Goal: Transaction & Acquisition: Purchase product/service

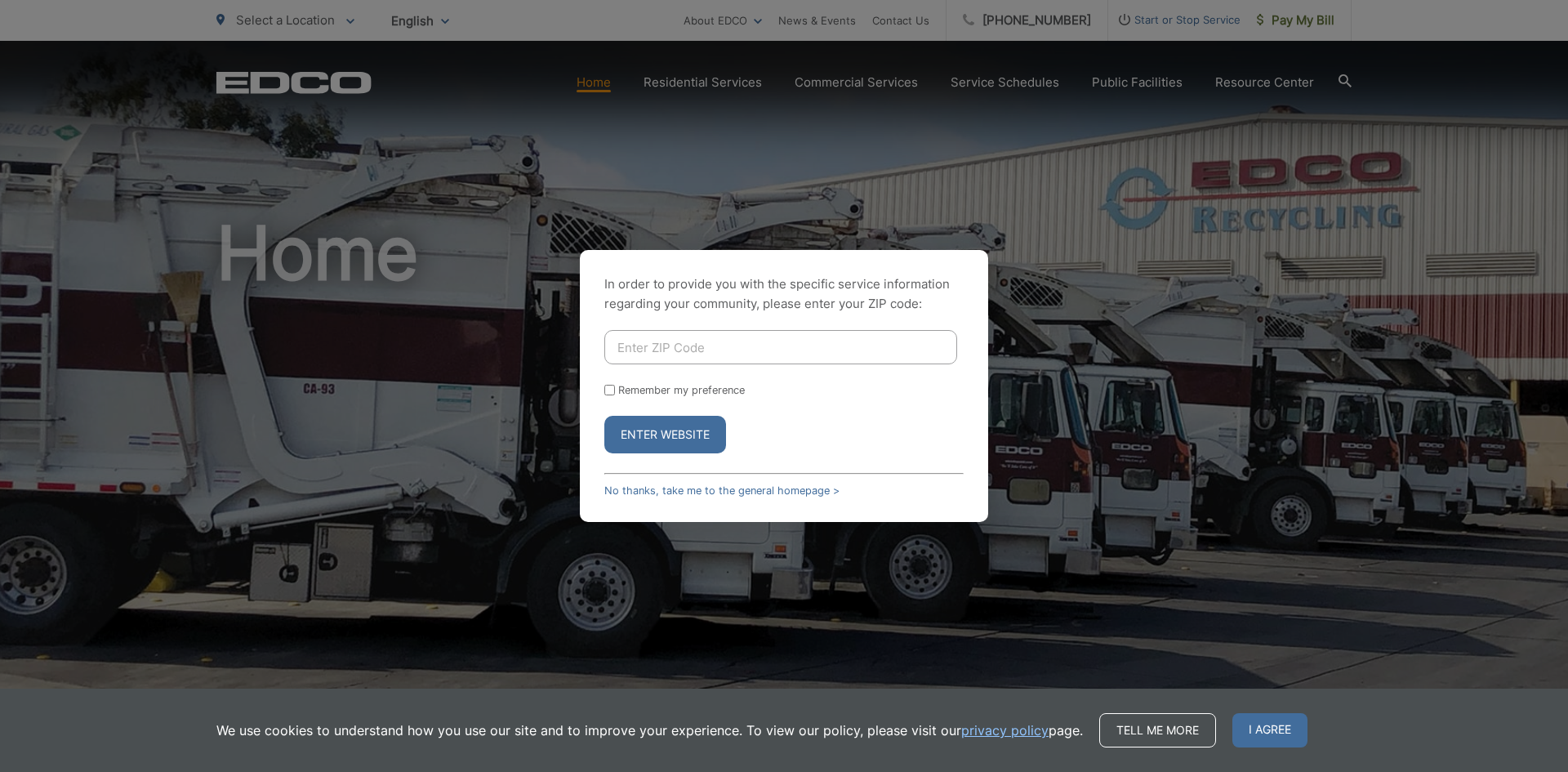
click at [666, 347] on input "Enter ZIP Code" at bounding box center [780, 347] width 352 height 34
type input "92028"
click at [642, 434] on button "Enter Website" at bounding box center [665, 434] width 122 height 37
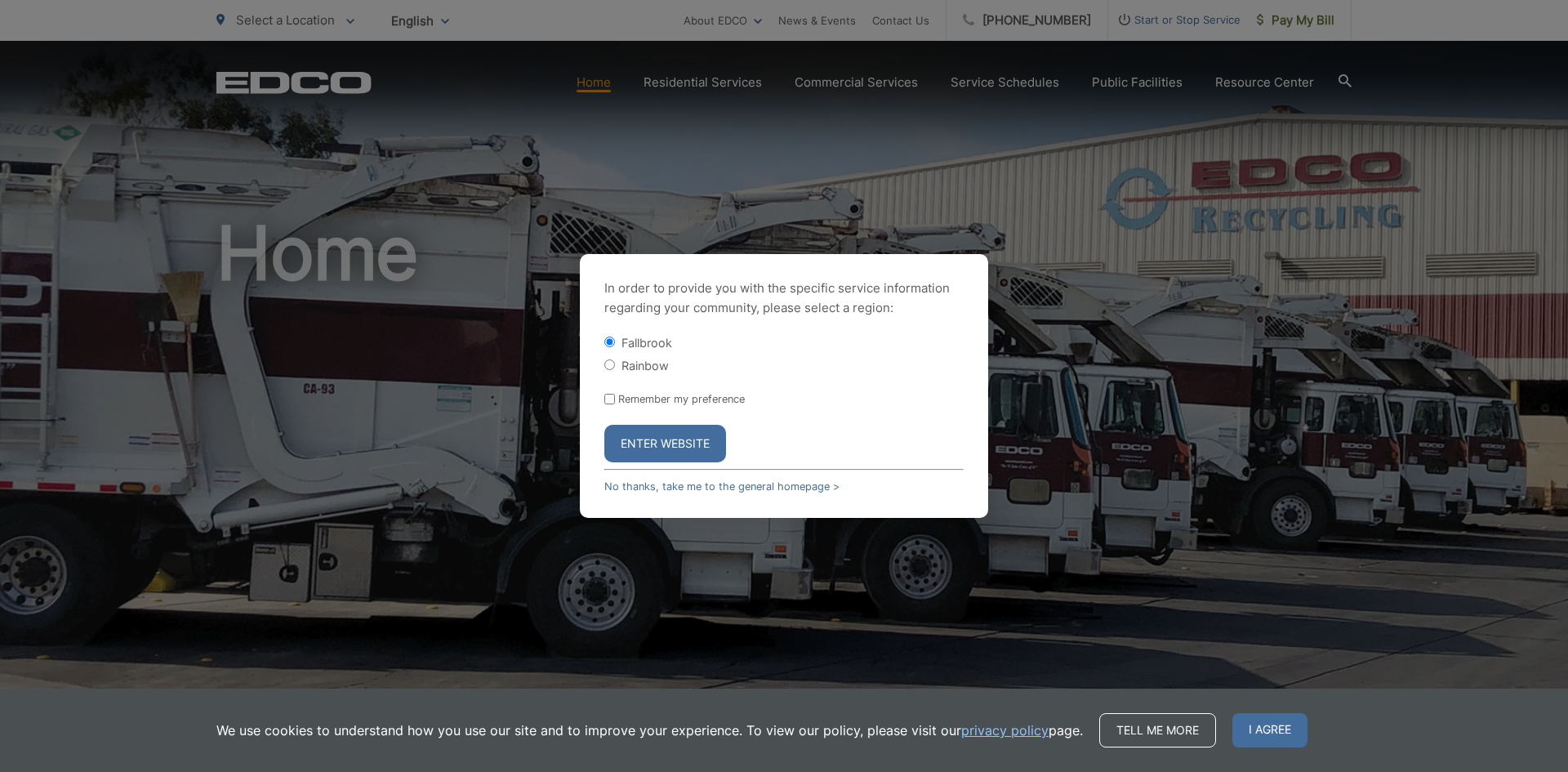
click at [652, 444] on button "Enter Website" at bounding box center [665, 444] width 122 height 37
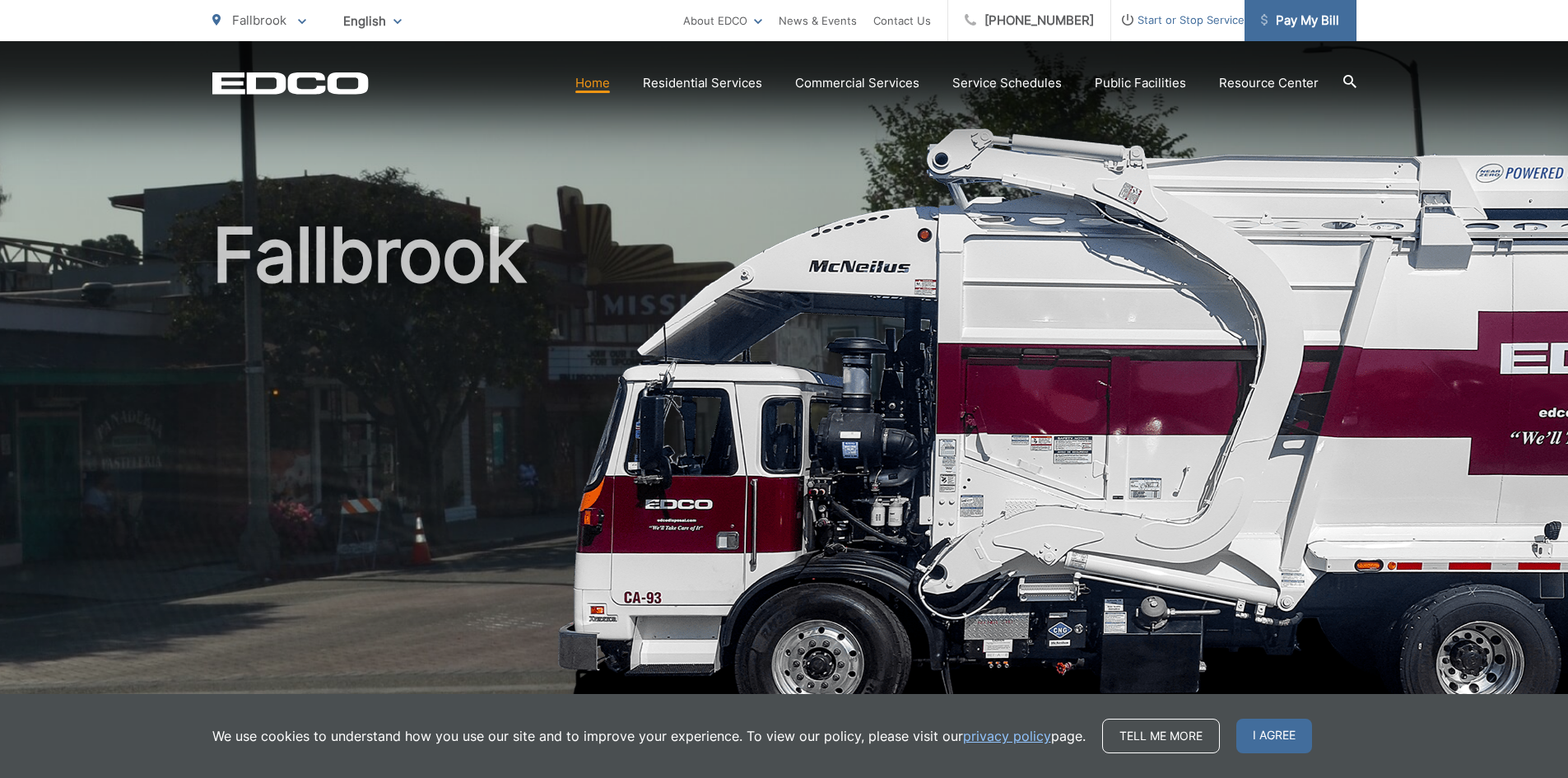
click at [1295, 22] on span "Pay My Bill" at bounding box center [1299, 20] width 78 height 20
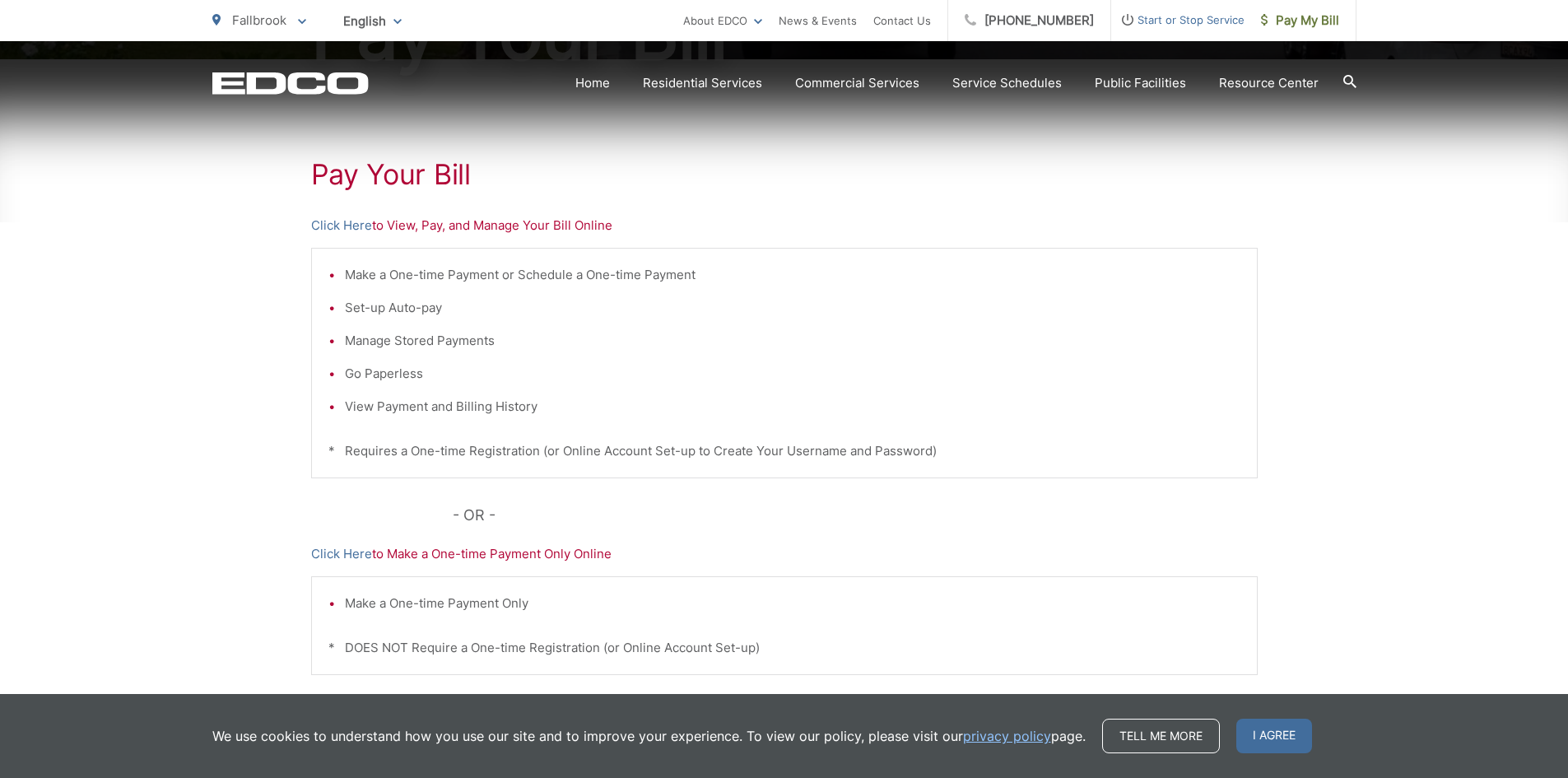
scroll to position [393, 0]
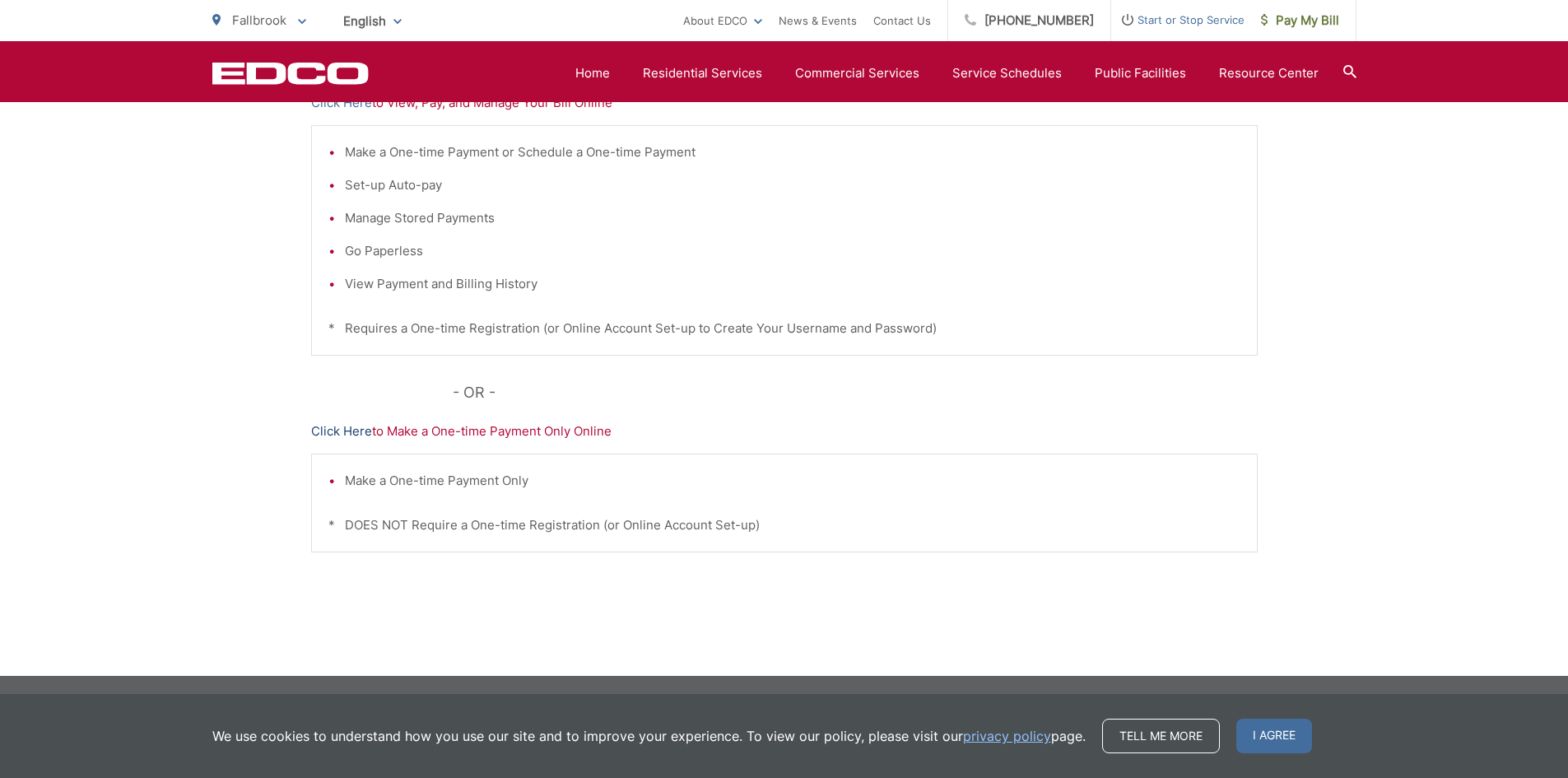
click at [329, 433] on link "Click Here" at bounding box center [341, 431] width 61 height 20
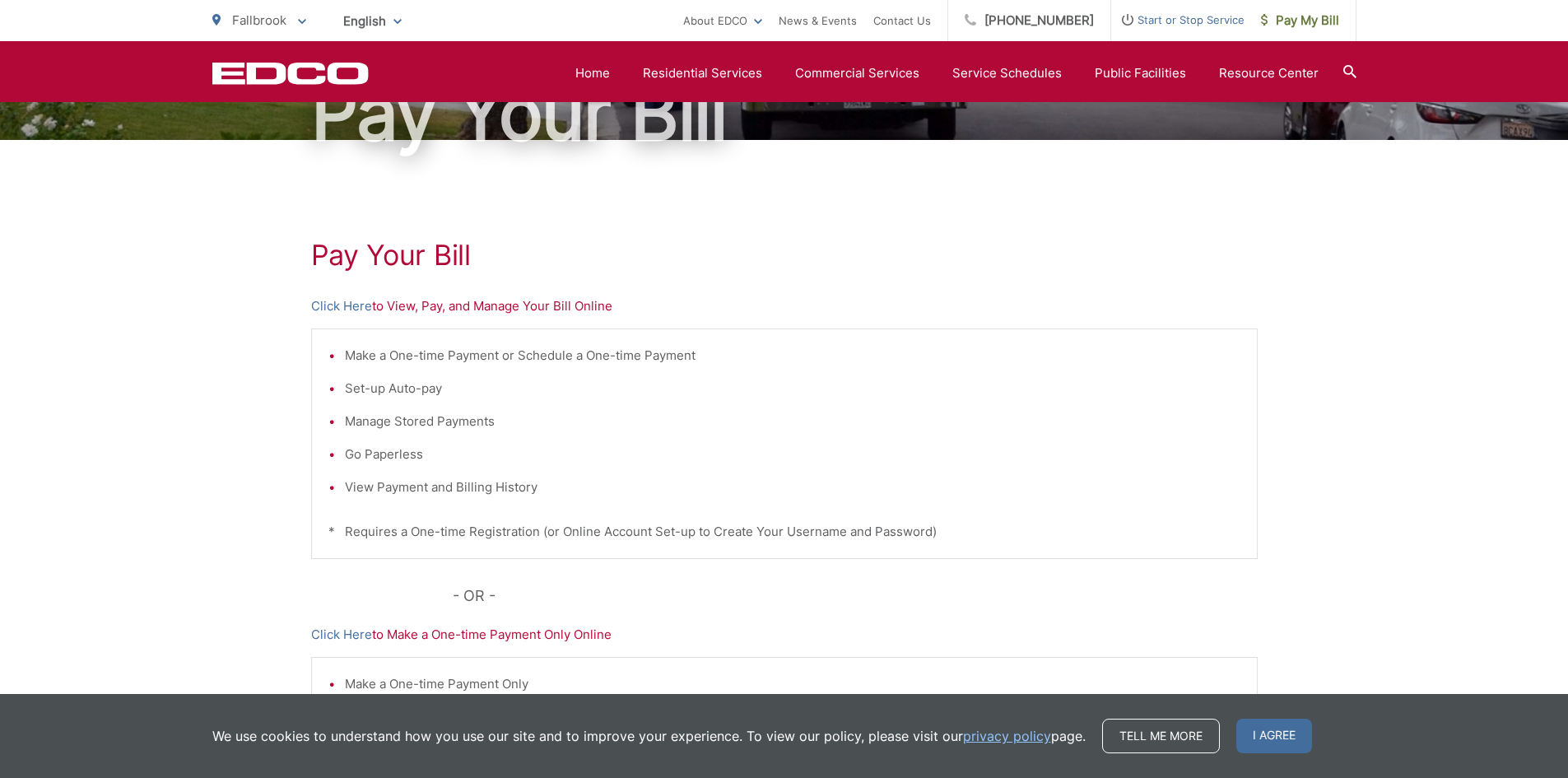
scroll to position [0, 0]
